Goal: Complete application form

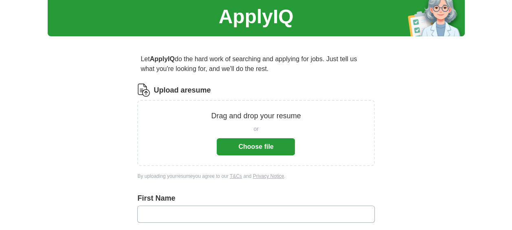
scroll to position [41, 0]
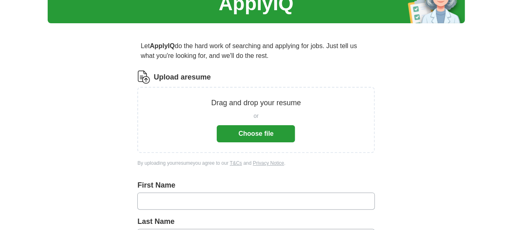
click at [265, 130] on button "Choose file" at bounding box center [256, 133] width 78 height 17
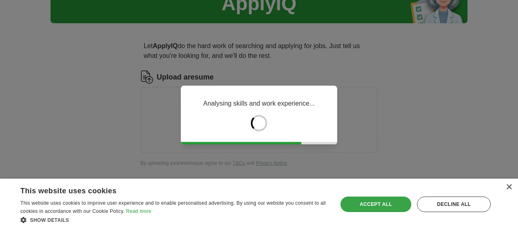
click at [384, 208] on div "Accept all" at bounding box center [376, 203] width 71 height 15
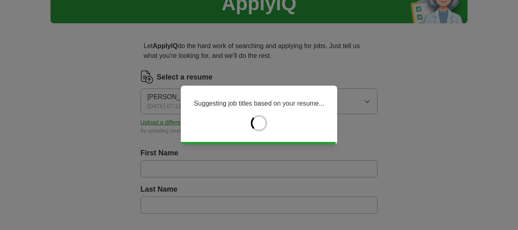
type input "****"
type input "********"
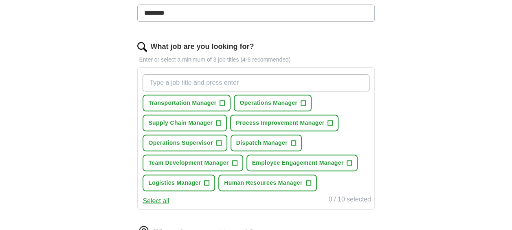
scroll to position [244, 0]
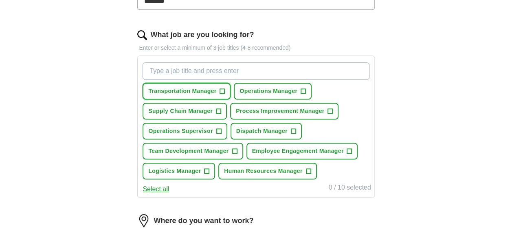
click at [215, 91] on span "Transportation Manager" at bounding box center [182, 91] width 68 height 9
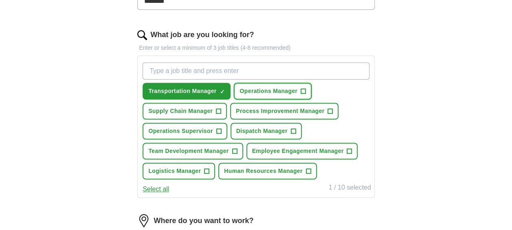
click at [282, 89] on span "Operations Manager" at bounding box center [268, 91] width 58 height 9
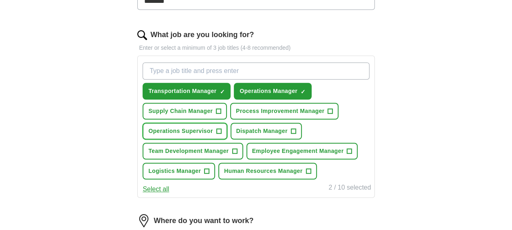
click at [196, 132] on span "Operations Supervisor" at bounding box center [180, 131] width 64 height 9
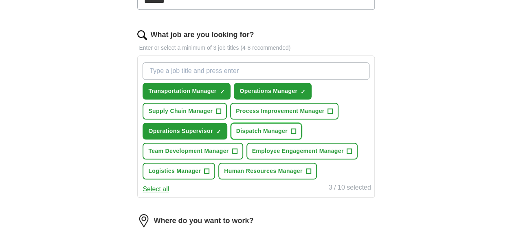
click at [269, 134] on span "Dispatch Manager" at bounding box center [261, 131] width 51 height 9
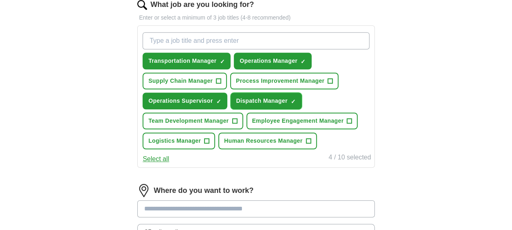
scroll to position [285, 0]
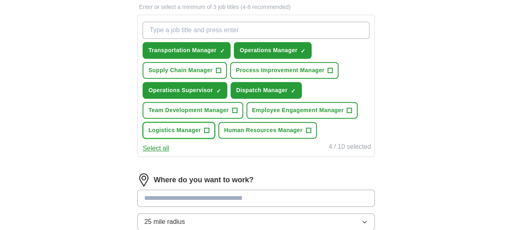
click at [195, 130] on span "Logistics Manager" at bounding box center [174, 130] width 53 height 9
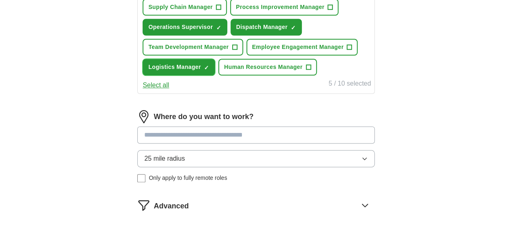
scroll to position [367, 0]
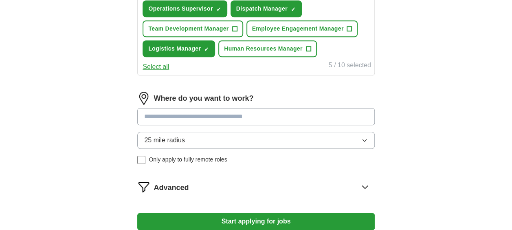
click at [202, 114] on input at bounding box center [255, 116] width 237 height 17
click at [202, 115] on input at bounding box center [255, 116] width 237 height 17
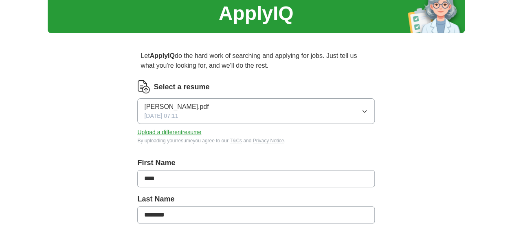
scroll to position [204, 0]
